Goal: Check status: Check status

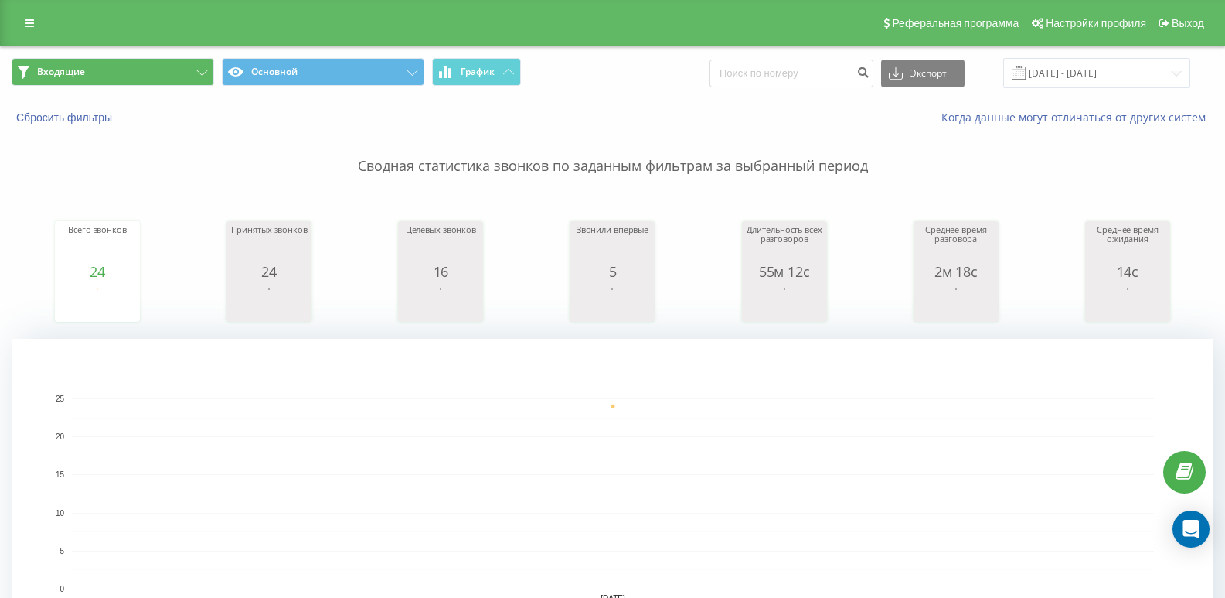
click at [138, 64] on button "Входящие" at bounding box center [113, 72] width 203 height 28
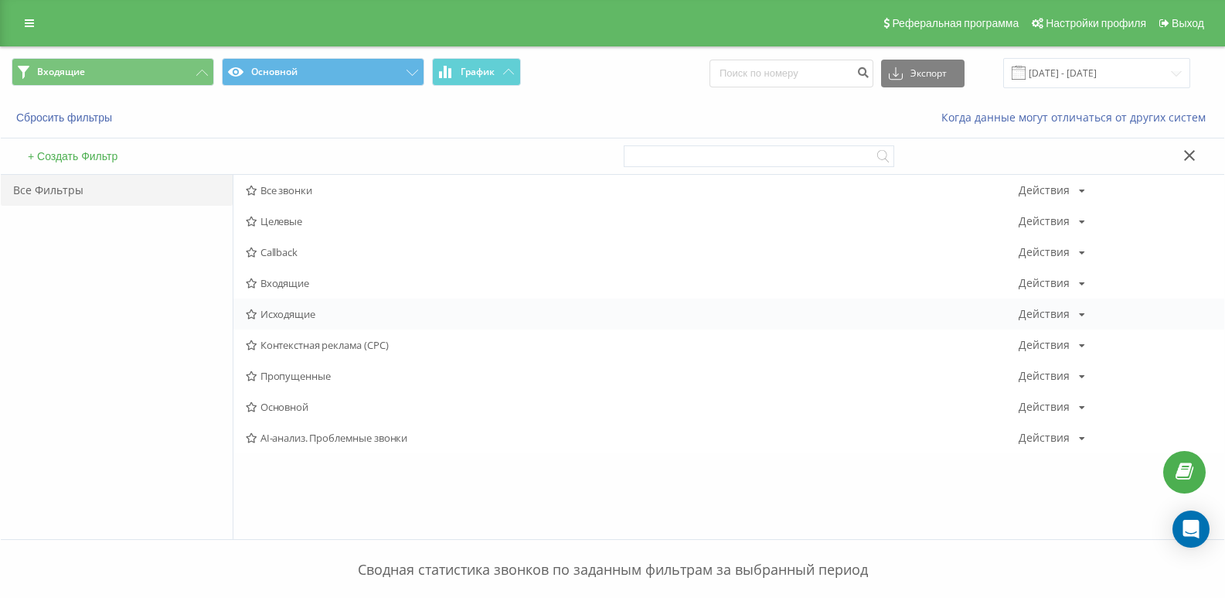
click at [274, 315] on span "Исходящие" at bounding box center [632, 313] width 773 height 11
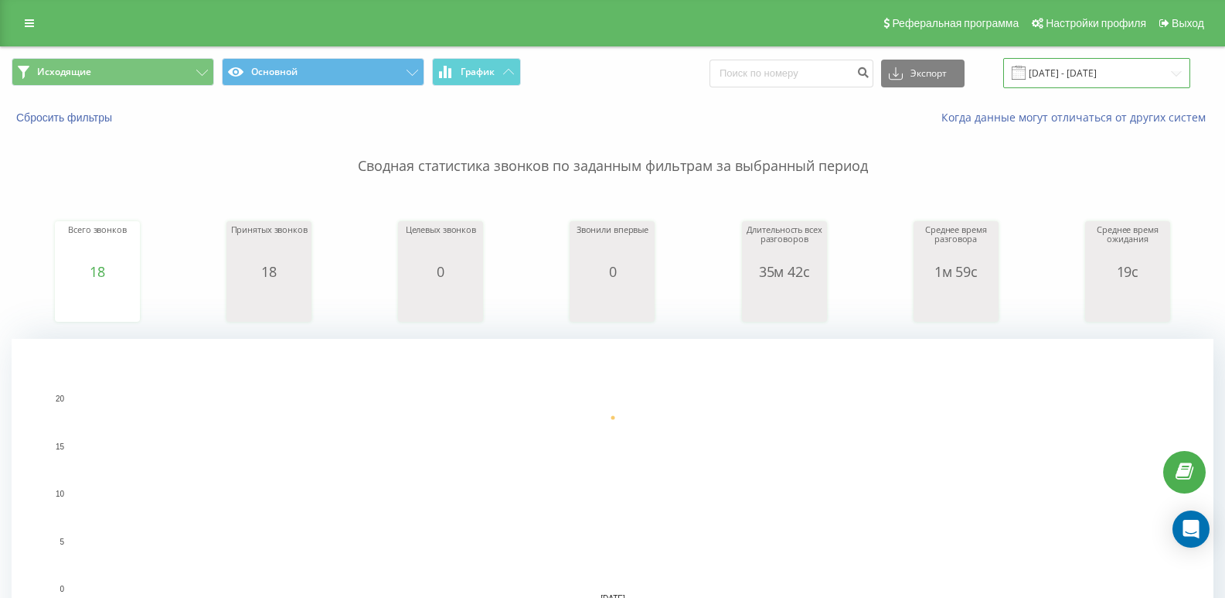
click at [1049, 68] on input "[DATE] - [DATE]" at bounding box center [1096, 73] width 187 height 30
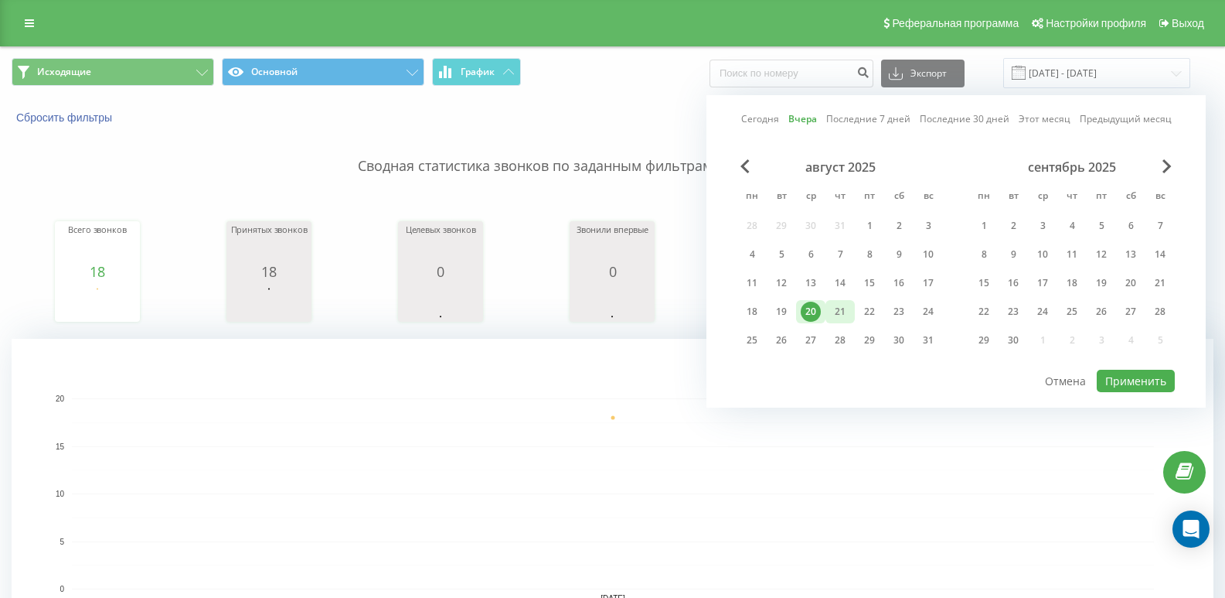
click at [846, 314] on div "21" at bounding box center [840, 311] width 20 height 20
click at [1183, 383] on div "Сегодня Вчера Последние 7 дней Последние 30 дней Этот месяц Предыдущий месяц ав…" at bounding box center [955, 251] width 499 height 312
click at [1117, 377] on button "Применить" at bounding box center [1136, 380] width 78 height 22
type input "[DATE] - [DATE]"
